Goal: Complete application form

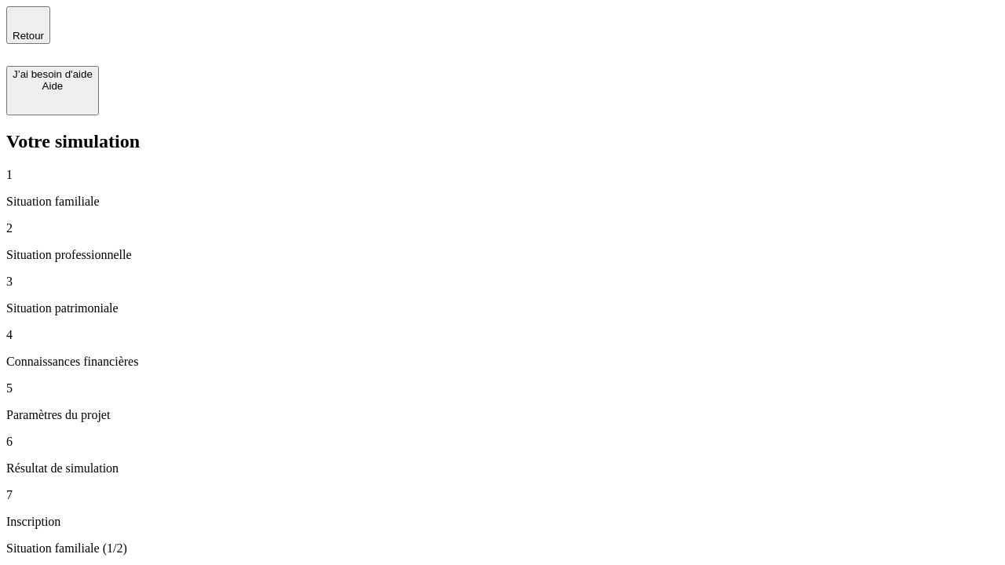
type input "30 000"
